Goal: Task Accomplishment & Management: Complete application form

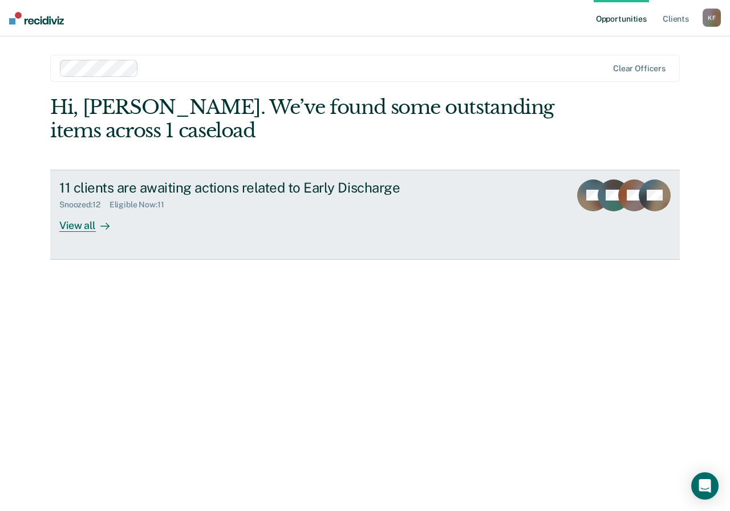
click at [72, 230] on div "View all" at bounding box center [91, 221] width 64 height 22
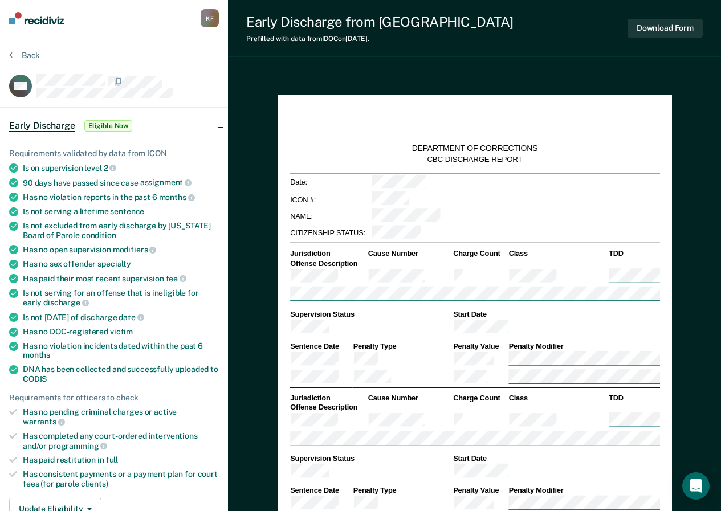
type textarea "x"
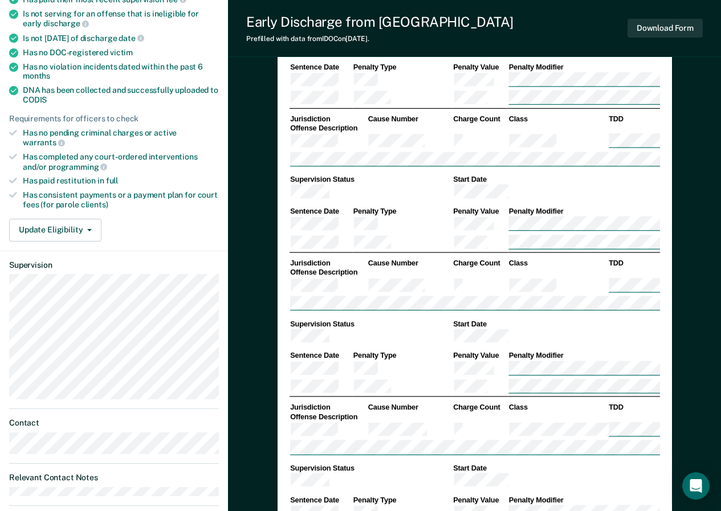
scroll to position [292, 0]
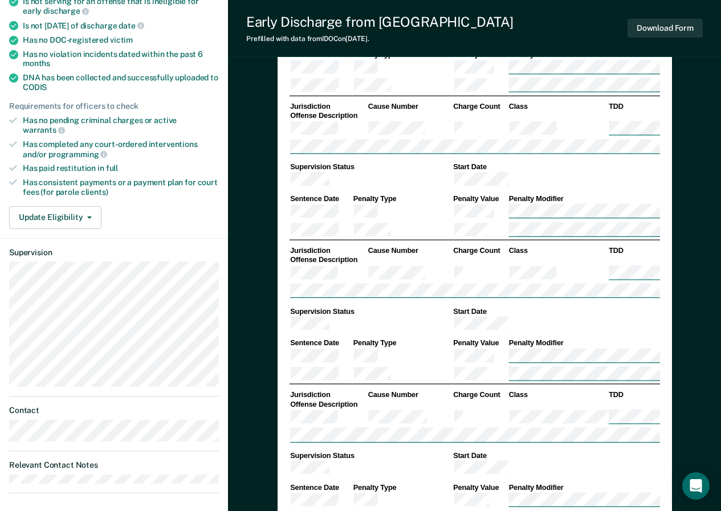
click at [11, 120] on icon at bounding box center [13, 120] width 8 height 6
